Goal: Information Seeking & Learning: Learn about a topic

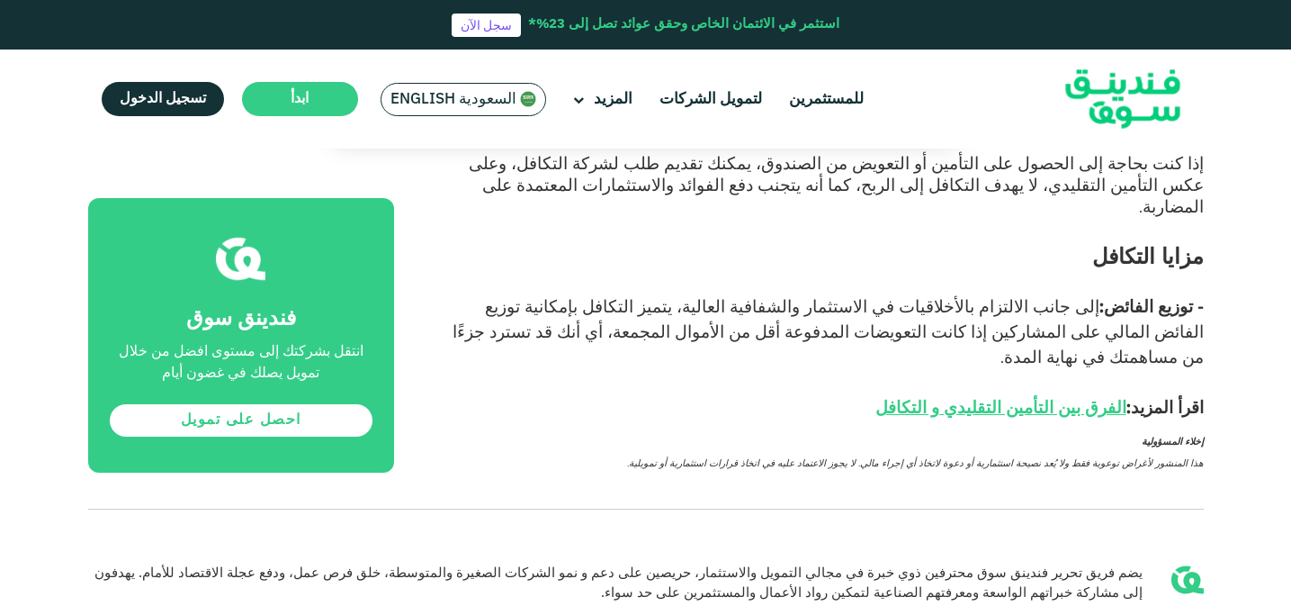
scroll to position [4027, 0]
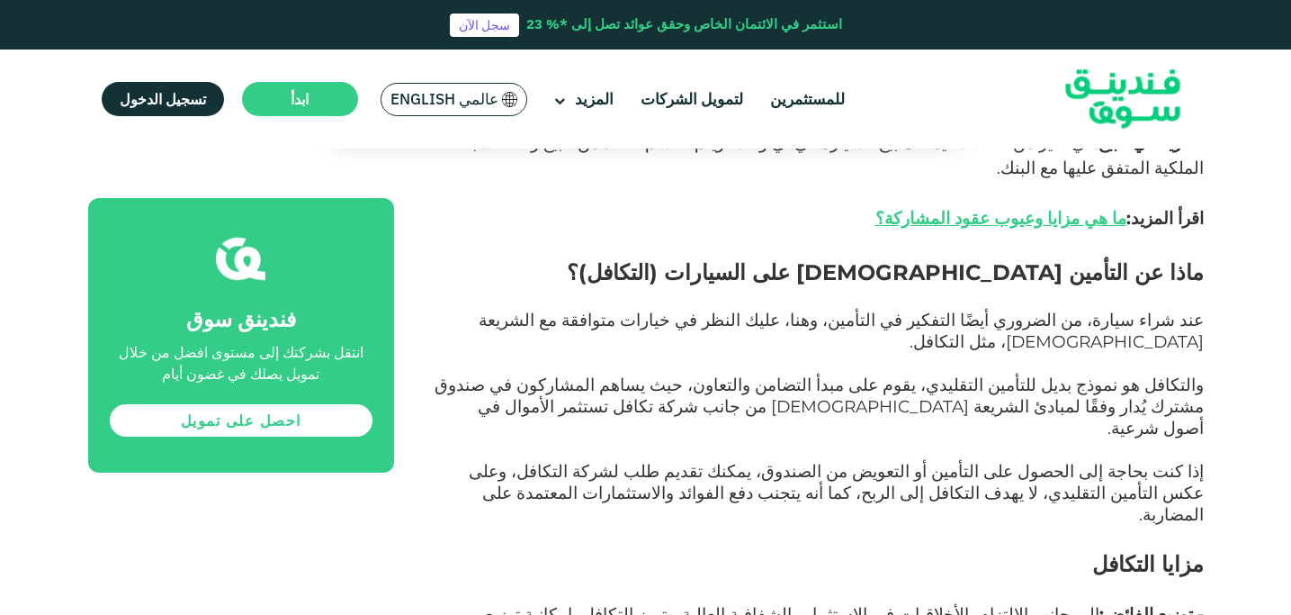
scroll to position [3422, 0]
